Goal: Information Seeking & Learning: Learn about a topic

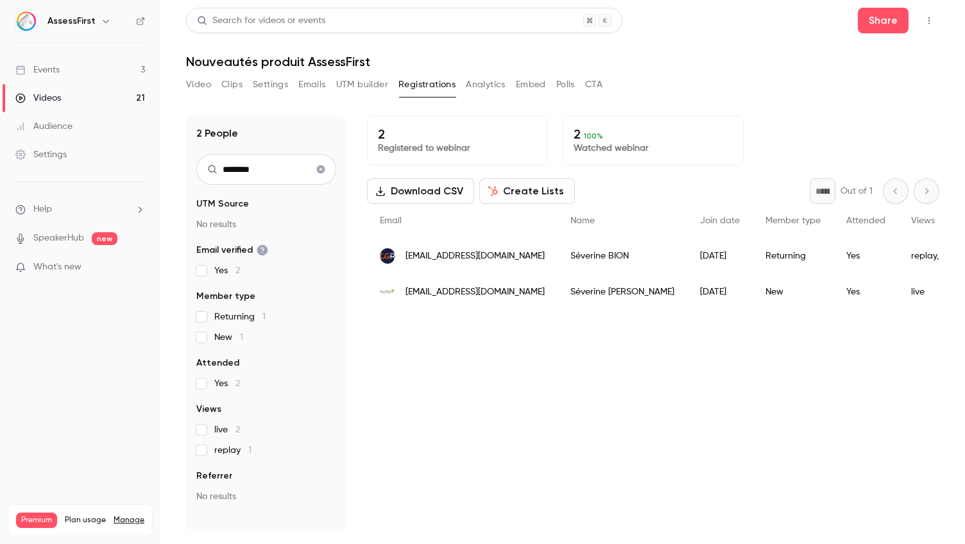
click at [168, 1] on main "Search for videos or events Share Nouveautés produit AssessFirst Video Clips Se…" at bounding box center [562, 272] width 804 height 544
click at [204, 85] on button "Video" at bounding box center [198, 84] width 25 height 21
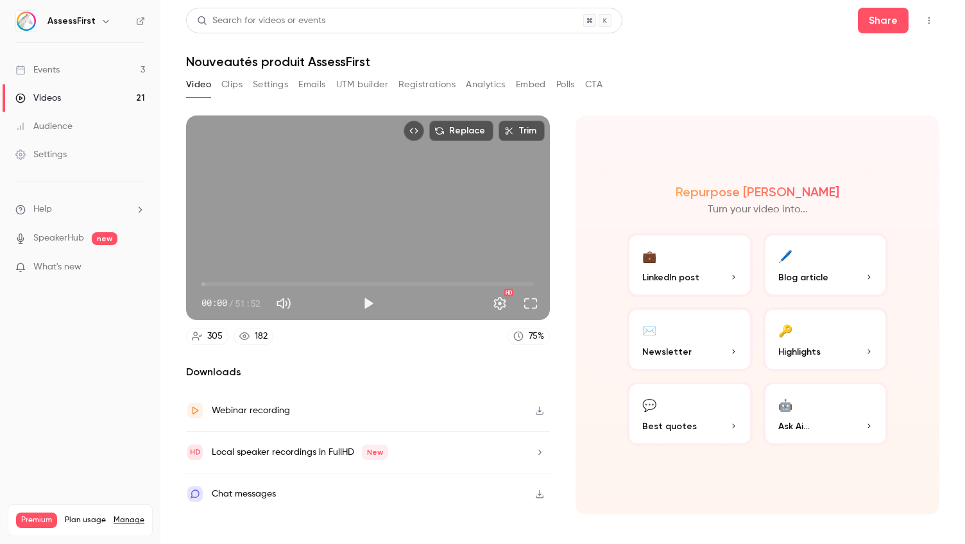
click at [821, 409] on button "🤖 Ask Ai..." at bounding box center [826, 414] width 126 height 64
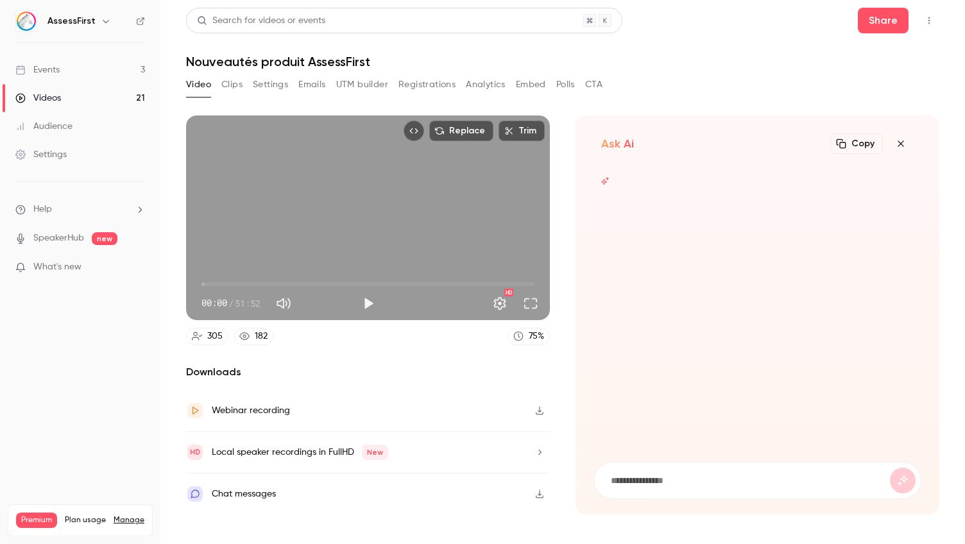
click at [654, 468] on form at bounding box center [757, 480] width 326 height 36
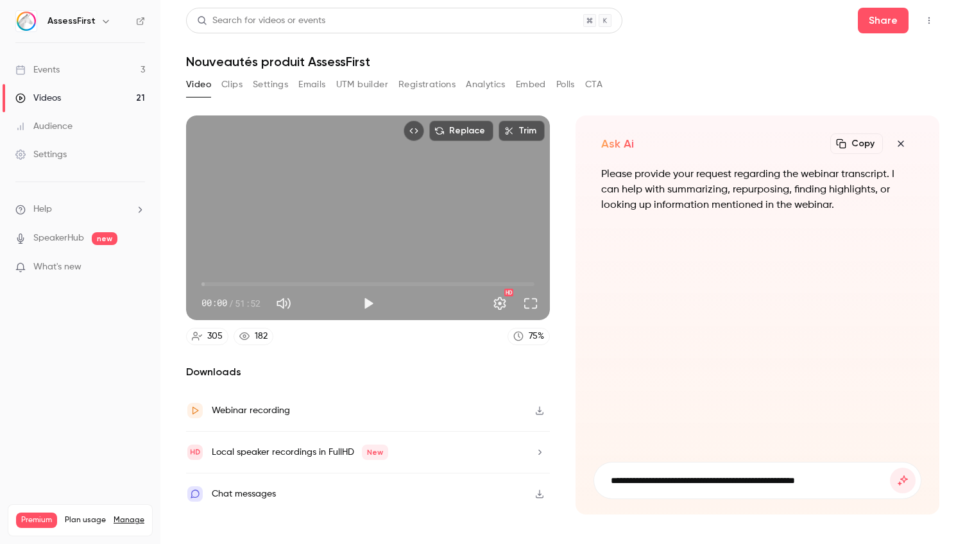
type input "**********"
click at [903, 480] on button "submit" at bounding box center [903, 481] width 26 height 26
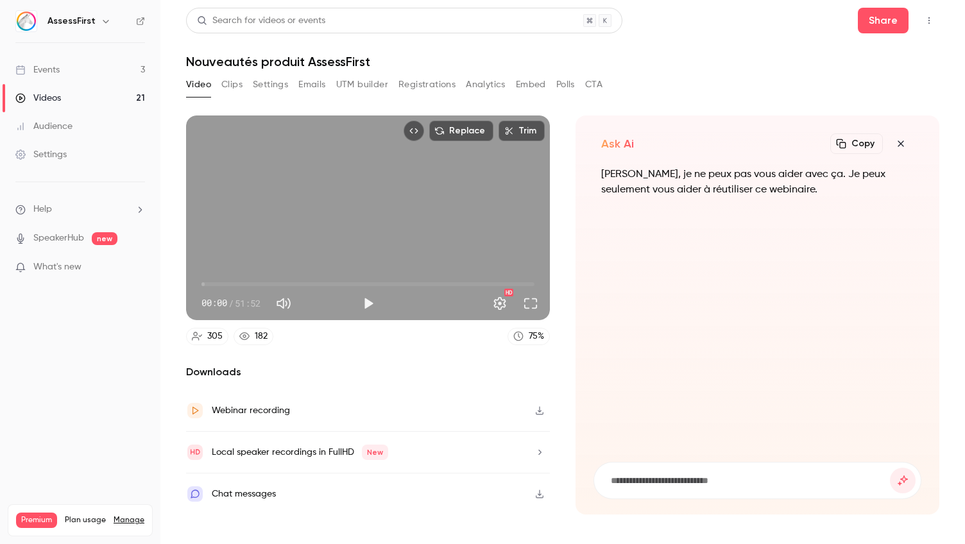
click at [227, 88] on button "Clips" at bounding box center [231, 84] width 21 height 21
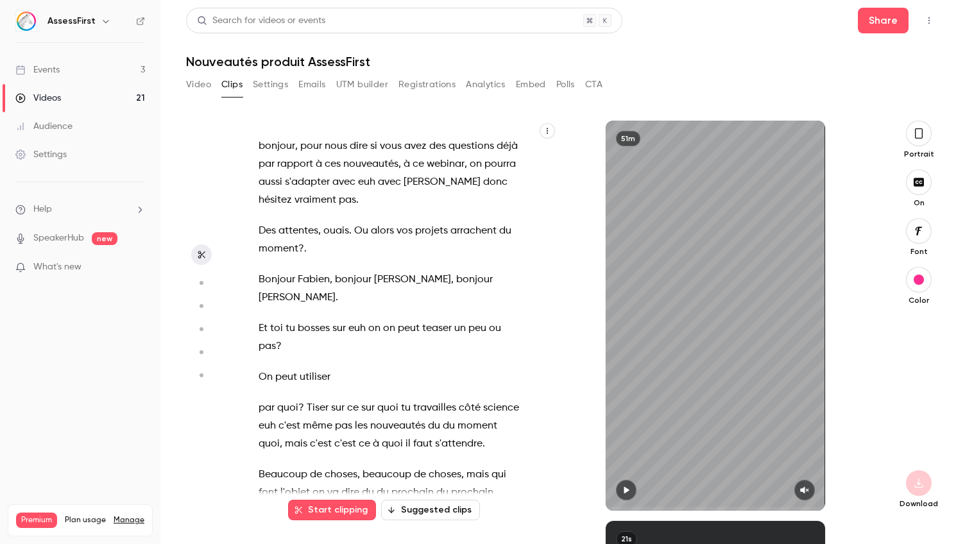
scroll to position [203, 0]
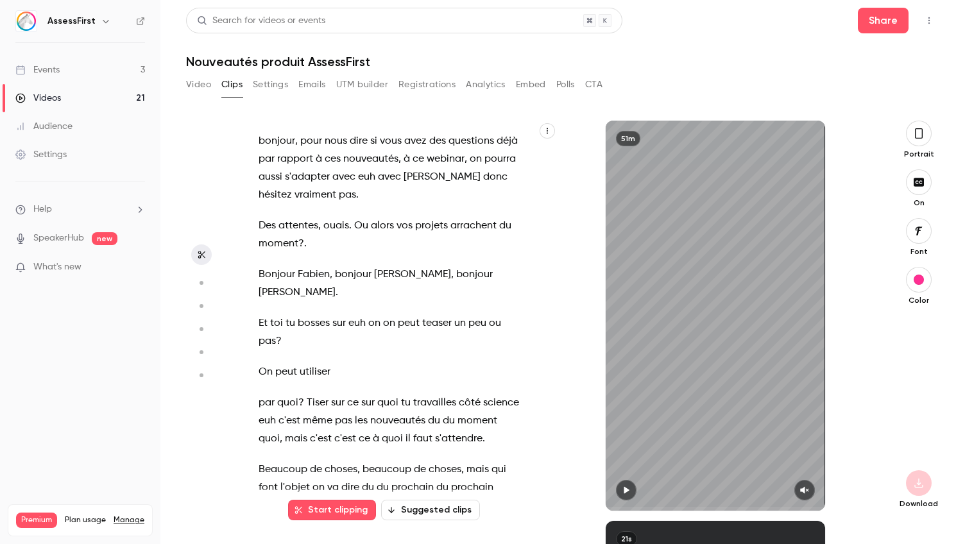
click at [544, 131] on icon "button" at bounding box center [547, 131] width 8 height 8
click at [480, 163] on div "Copy transcript" at bounding box center [494, 161] width 97 height 13
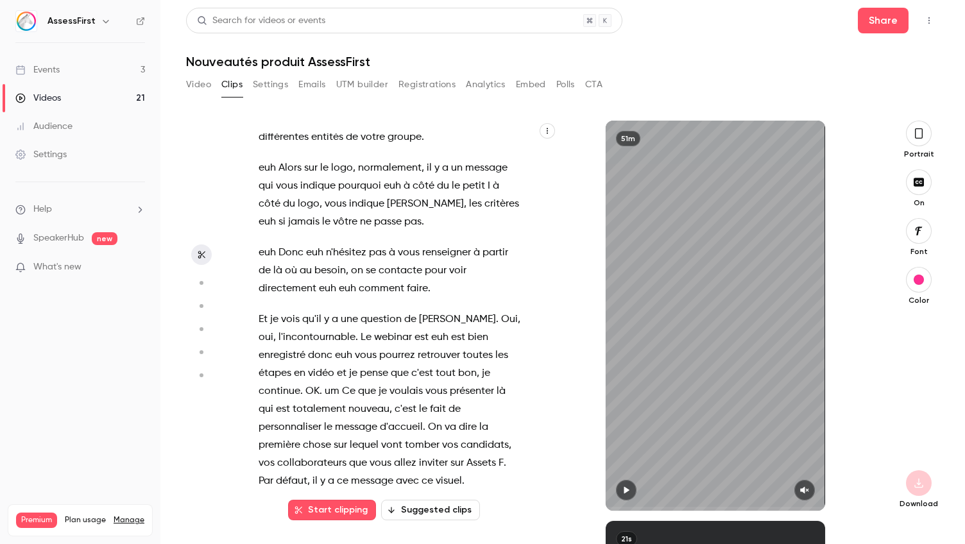
scroll to position [2488, 0]
